Goal: Find specific page/section: Find specific page/section

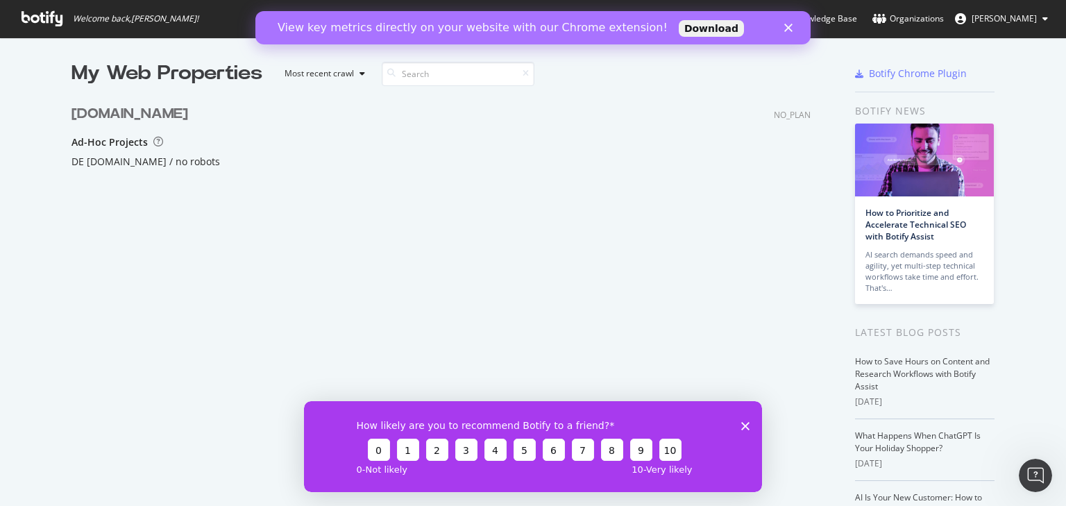
click at [791, 31] on icon "Close" at bounding box center [788, 28] width 8 height 8
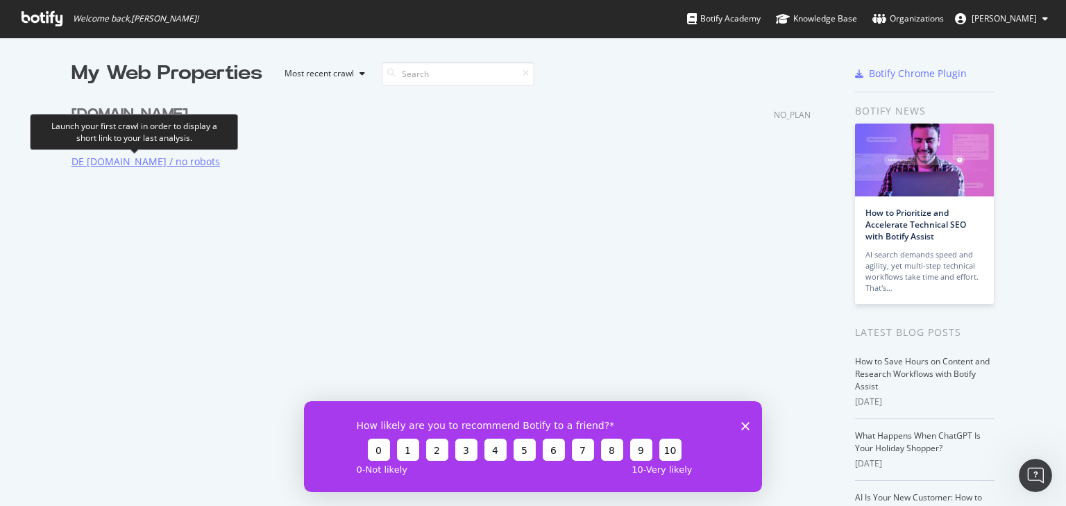
click at [130, 167] on div "DE [DOMAIN_NAME] / no robots" at bounding box center [145, 162] width 148 height 14
